Goal: Task Accomplishment & Management: Complete application form

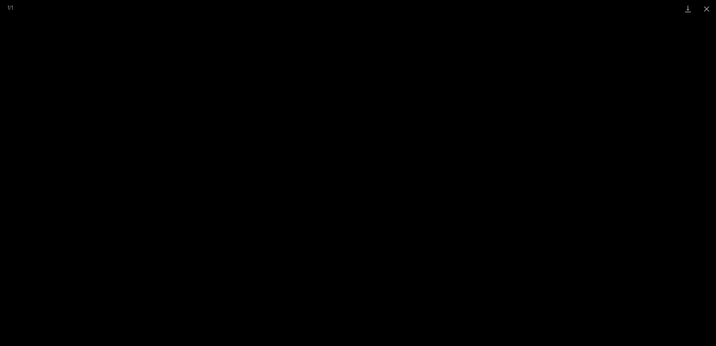
click at [702, 8] on button "Close gallery" at bounding box center [706, 9] width 19 height 18
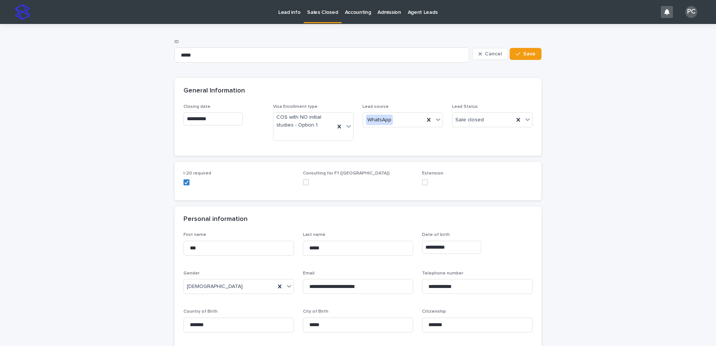
click at [320, 13] on p "Sales Closed" at bounding box center [322, 8] width 31 height 16
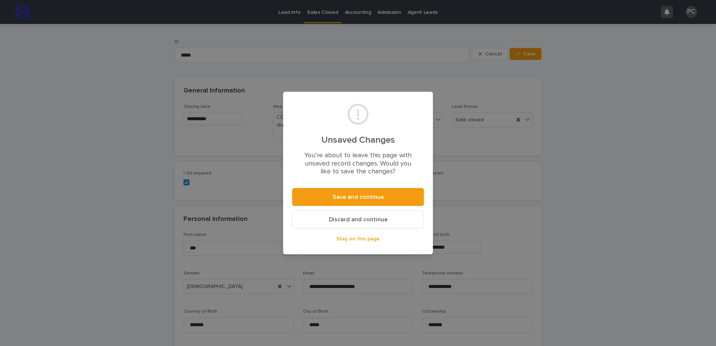
click at [354, 216] on button "Discard and continue" at bounding box center [358, 219] width 132 height 18
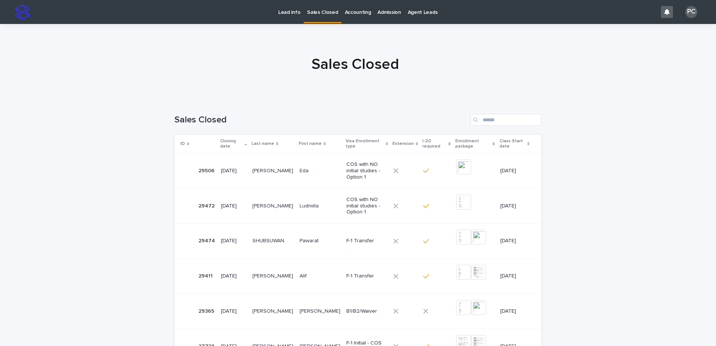
click at [270, 239] on div "[PERSON_NAME]" at bounding box center [272, 241] width 41 height 12
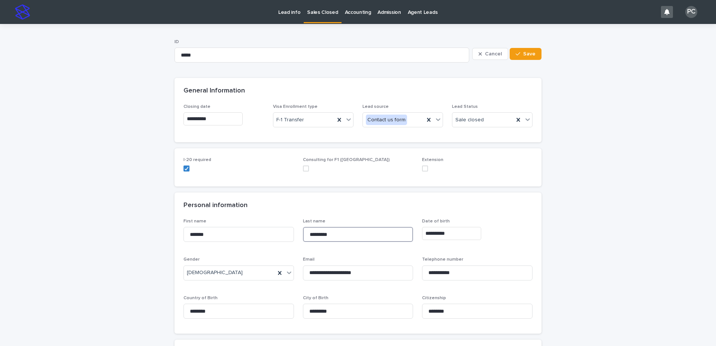
drag, startPoint x: 357, startPoint y: 236, endPoint x: 315, endPoint y: 232, distance: 42.8
click at [308, 231] on input "*********" at bounding box center [358, 234] width 110 height 15
drag, startPoint x: 218, startPoint y: 238, endPoint x: 193, endPoint y: 234, distance: 25.3
click at [288, 13] on p "Lead info" at bounding box center [289, 8] width 22 height 16
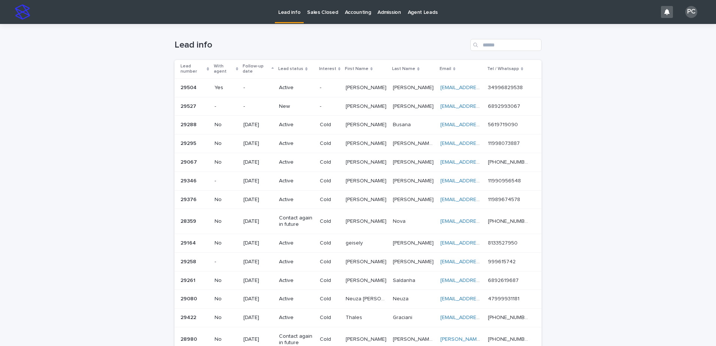
click at [283, 106] on p "New" at bounding box center [296, 106] width 34 height 6
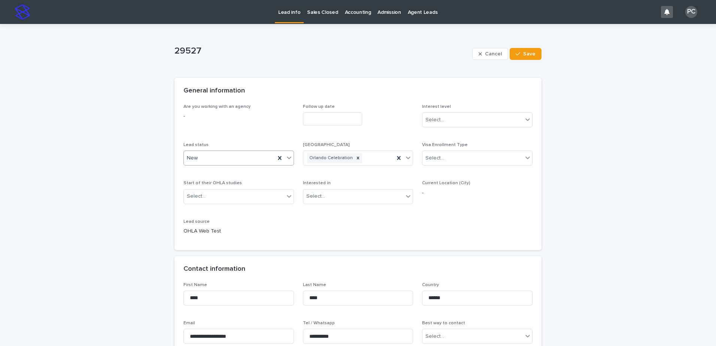
click at [199, 155] on div "New" at bounding box center [229, 158] width 91 height 12
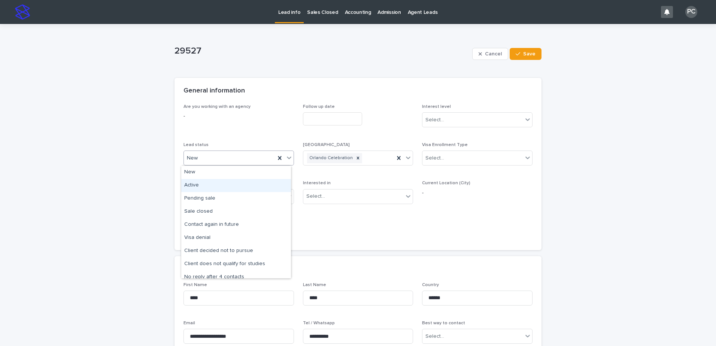
click at [200, 183] on div "Active" at bounding box center [236, 185] width 110 height 13
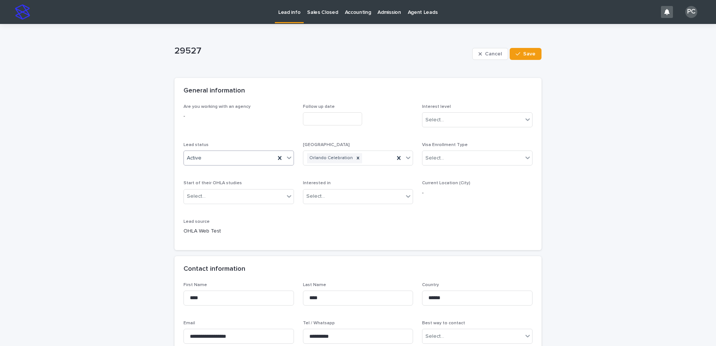
click at [313, 115] on input "text" at bounding box center [332, 118] width 59 height 13
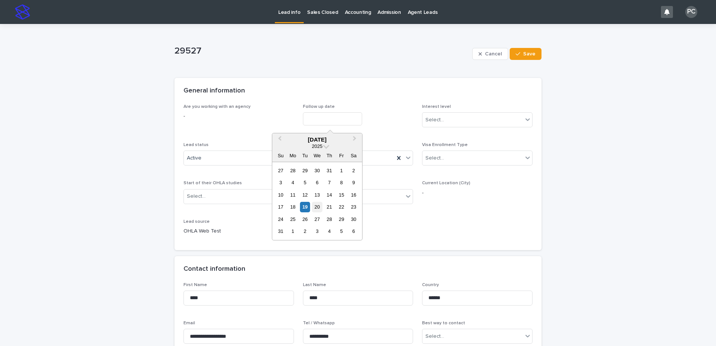
click at [313, 206] on div "20" at bounding box center [317, 207] width 10 height 10
type input "**********"
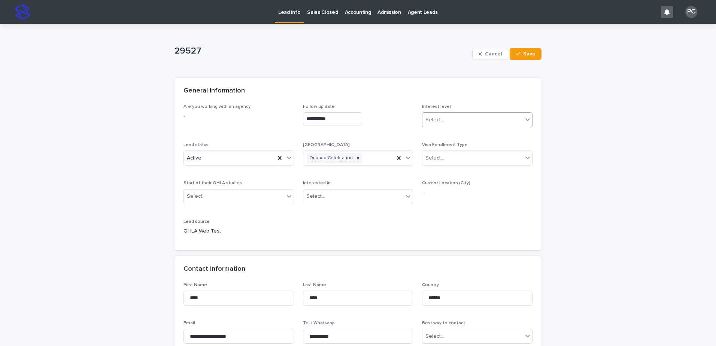
click at [452, 119] on div "Select..." at bounding box center [472, 120] width 100 height 12
click at [446, 158] on div "Cold" at bounding box center [475, 160] width 110 height 13
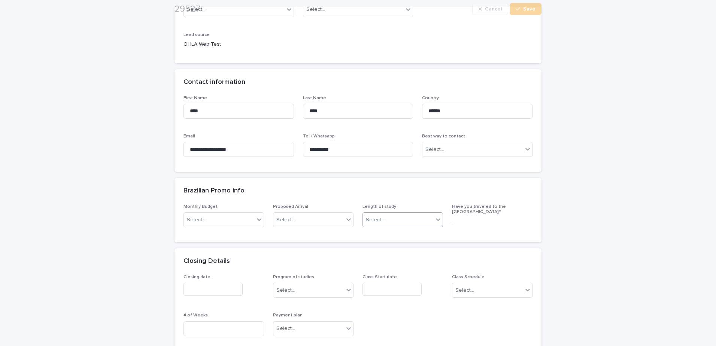
scroll to position [187, 0]
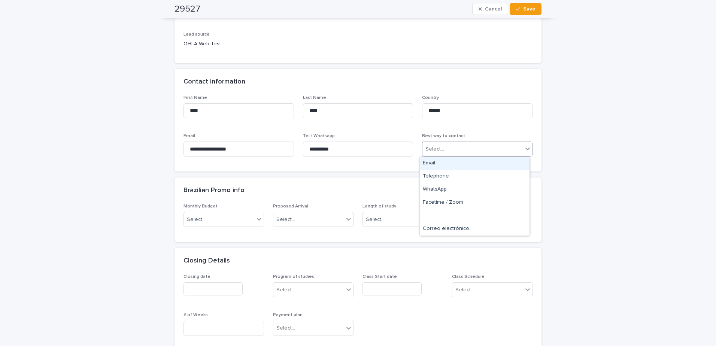
click at [440, 147] on div "Select..." at bounding box center [434, 149] width 19 height 8
click at [440, 164] on div "Email" at bounding box center [475, 163] width 110 height 13
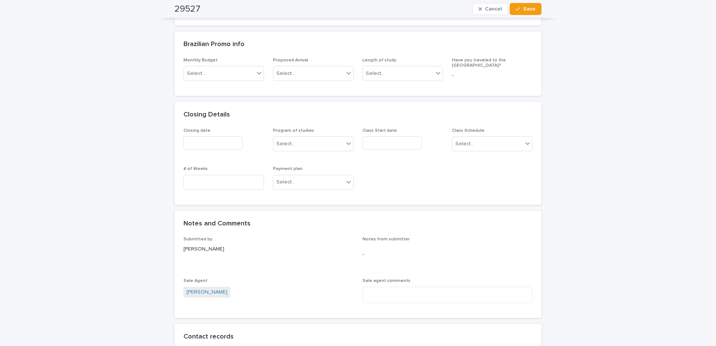
scroll to position [374, 0]
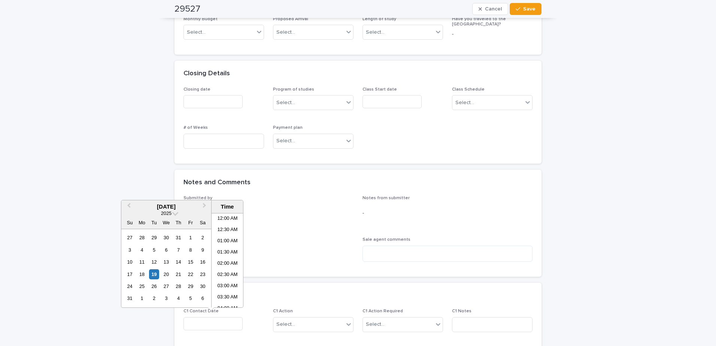
click at [204, 322] on input "text" at bounding box center [212, 323] width 59 height 13
click at [158, 273] on div "19" at bounding box center [154, 274] width 10 height 10
click at [224, 256] on li "10:30 AM" at bounding box center [227, 260] width 32 height 11
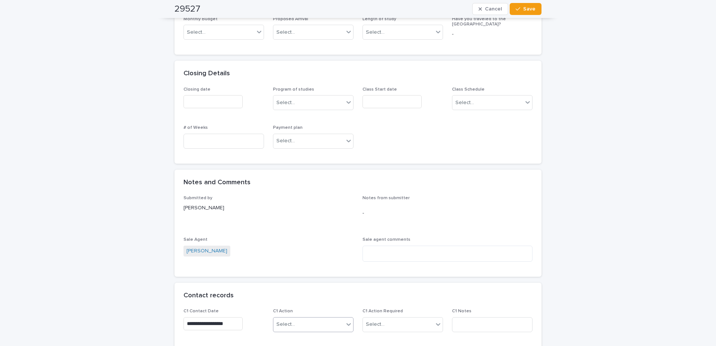
type input "**********"
click at [287, 322] on div "Select..." at bounding box center [285, 324] width 19 height 8
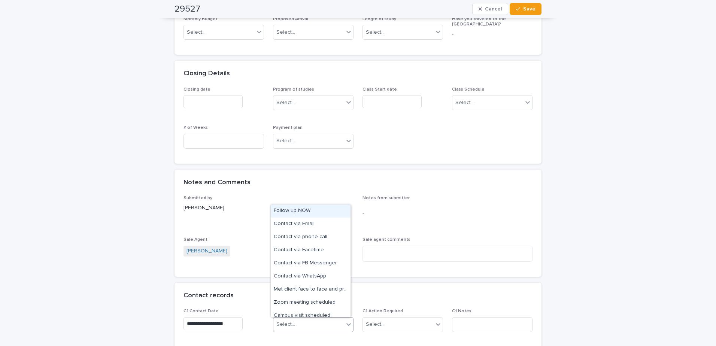
click at [319, 208] on div "Follow up NOW" at bounding box center [311, 210] width 80 height 13
click at [326, 329] on div "Follow up NOW" at bounding box center [303, 324] width 61 height 13
click at [320, 207] on div "Contact via Email" at bounding box center [311, 210] width 80 height 13
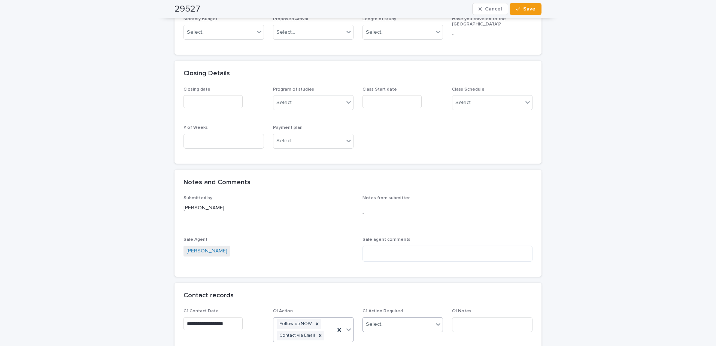
scroll to position [380, 0]
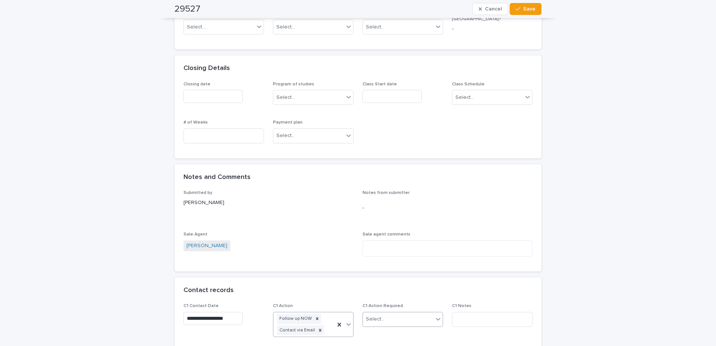
click at [379, 323] on div "Select..." at bounding box center [398, 319] width 70 height 12
click at [384, 305] on div "Completed" at bounding box center [400, 304] width 80 height 13
click at [480, 320] on input at bounding box center [492, 319] width 80 height 15
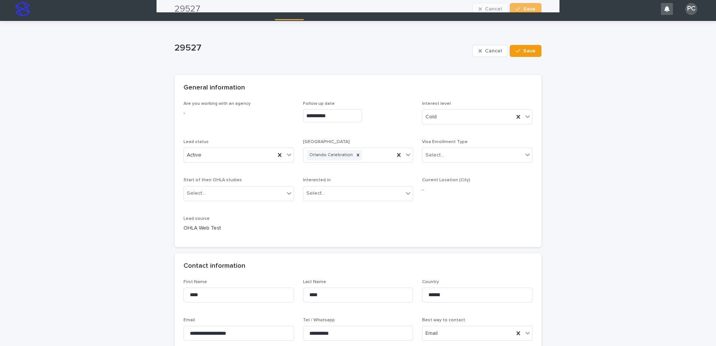
scroll to position [0, 0]
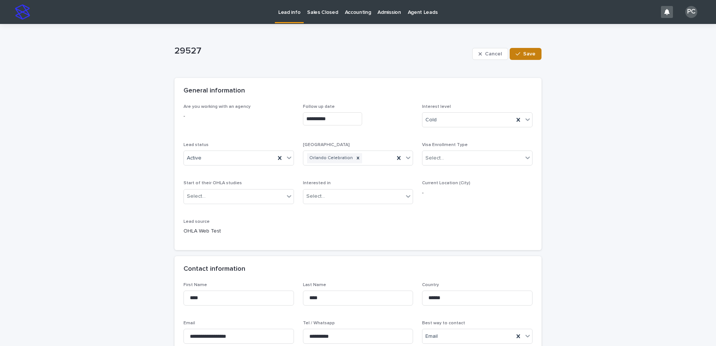
type input "**********"
click at [533, 54] on button "Save" at bounding box center [525, 54] width 32 height 12
